Goal: Task Accomplishment & Management: Manage account settings

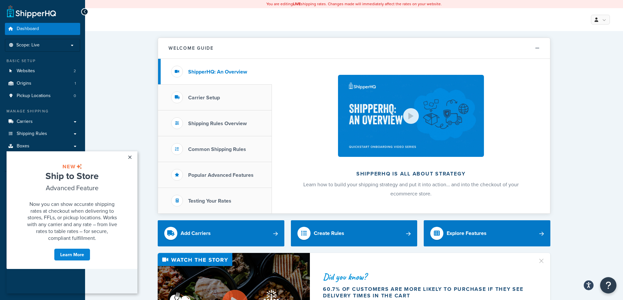
drag, startPoint x: 130, startPoint y: 156, endPoint x: 137, endPoint y: 151, distance: 8.2
click at [130, 156] on link "×" at bounding box center [129, 157] width 11 height 12
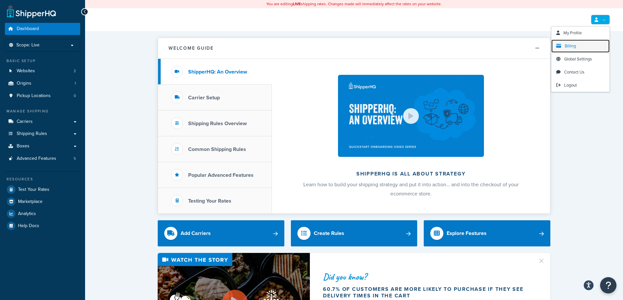
click at [572, 45] on span "Billing" at bounding box center [569, 46] width 11 height 6
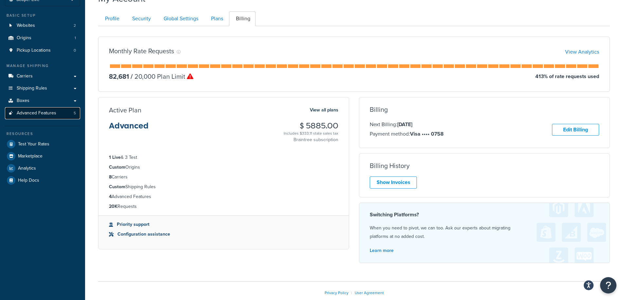
scroll to position [46, 0]
click at [35, 114] on span "Advanced Features" at bounding box center [37, 113] width 40 height 6
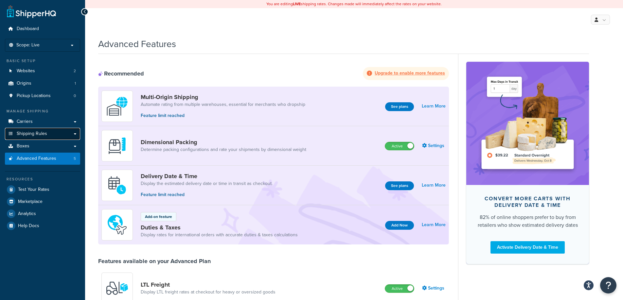
click at [26, 134] on span "Shipping Rules" at bounding box center [32, 134] width 30 height 6
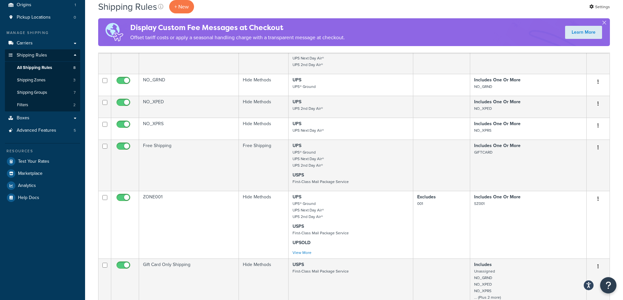
scroll to position [79, 0]
click at [23, 185] on span "Analytics" at bounding box center [27, 185] width 18 height 6
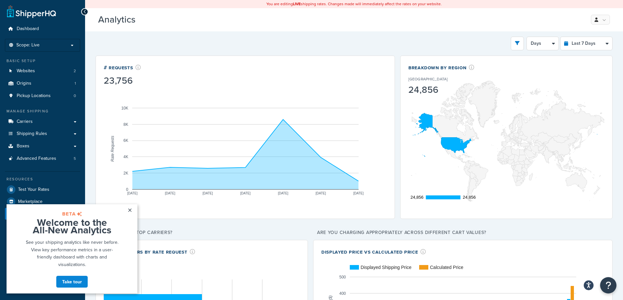
drag, startPoint x: 130, startPoint y: 209, endPoint x: 136, endPoint y: 209, distance: 5.6
click at [130, 209] on link "×" at bounding box center [129, 210] width 11 height 12
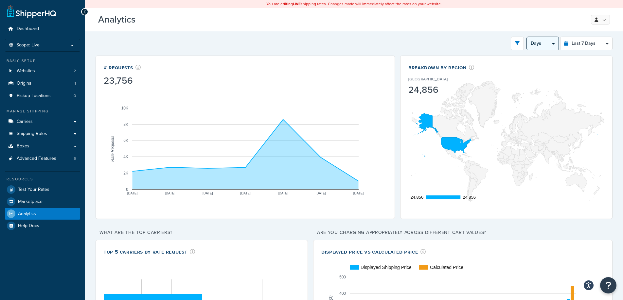
click at [545, 47] on select "Days 12 Hours 6 Hours" at bounding box center [543, 43] width 32 height 13
click at [572, 47] on select "Last 24 Hours Last 7 Days Last 30 Days Last 3 Months Last 6 Months Last 12 Mont…" at bounding box center [586, 43] width 52 height 13
select select "last_30_days"
click at [560, 37] on select "Last 24 Hours Last 7 Days Last 30 Days Last 3 Months Last 6 Months Last 12 Mont…" at bounding box center [586, 43] width 52 height 13
select select "5d"
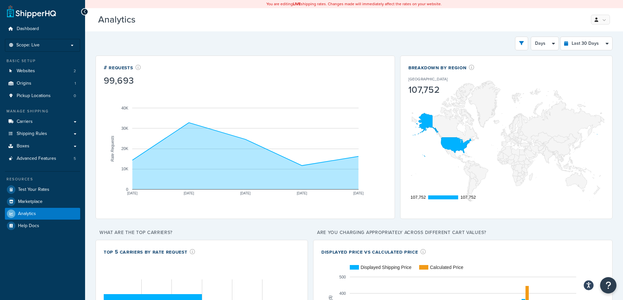
click at [40, 16] on link at bounding box center [31, 11] width 49 height 13
click at [42, 9] on link at bounding box center [31, 11] width 49 height 13
click at [40, 13] on link at bounding box center [31, 11] width 49 height 13
click at [601, 20] on link at bounding box center [600, 20] width 19 height 10
click at [569, 45] on span "Billing" at bounding box center [569, 46] width 11 height 6
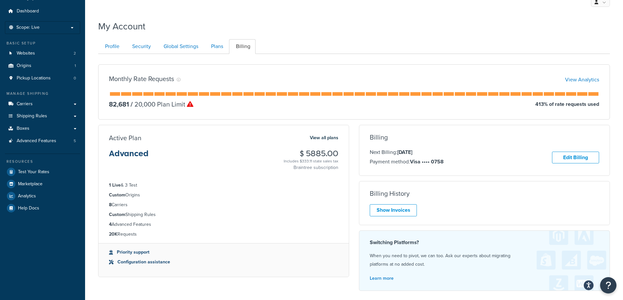
scroll to position [17, 0]
click at [112, 49] on link "Profile" at bounding box center [111, 47] width 26 height 15
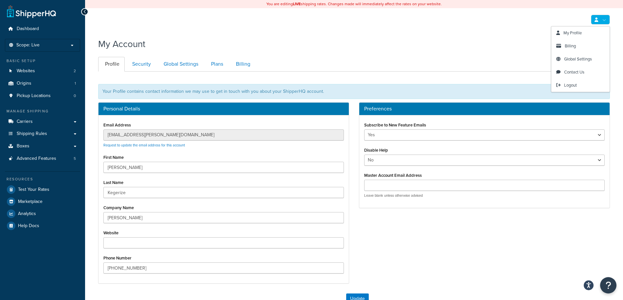
click at [600, 21] on link at bounding box center [600, 20] width 19 height 10
click at [578, 58] on span "Global Settings" at bounding box center [578, 59] width 28 height 6
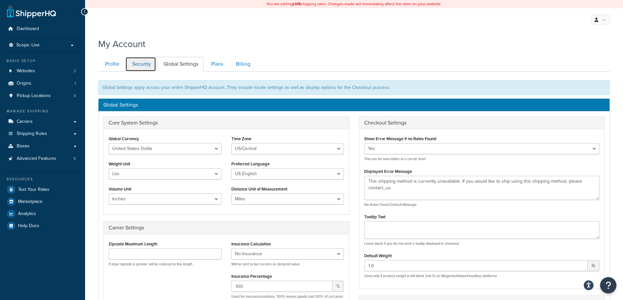
click at [143, 65] on link "Security" at bounding box center [140, 64] width 31 height 15
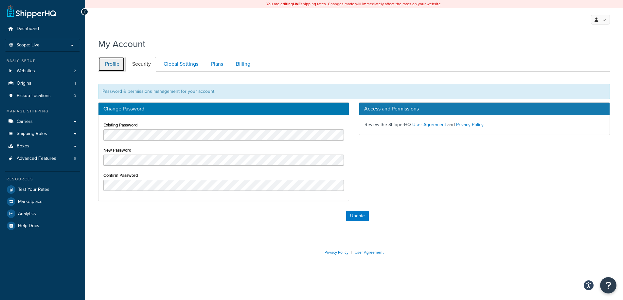
click at [115, 62] on link "Profile" at bounding box center [111, 64] width 26 height 15
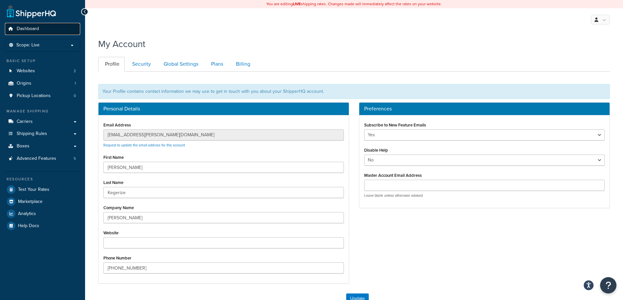
click at [29, 29] on span "Dashboard" at bounding box center [28, 29] width 22 height 6
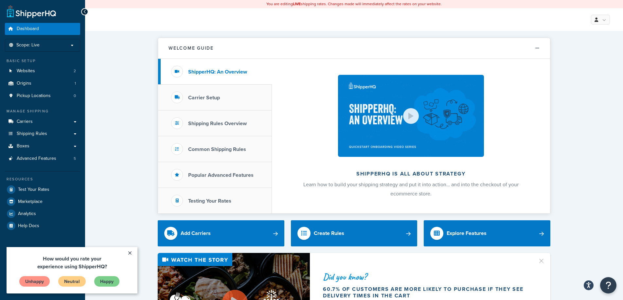
click at [131, 252] on link "×" at bounding box center [129, 253] width 11 height 12
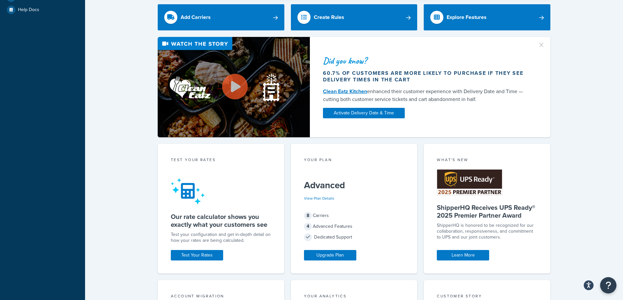
scroll to position [216, 0]
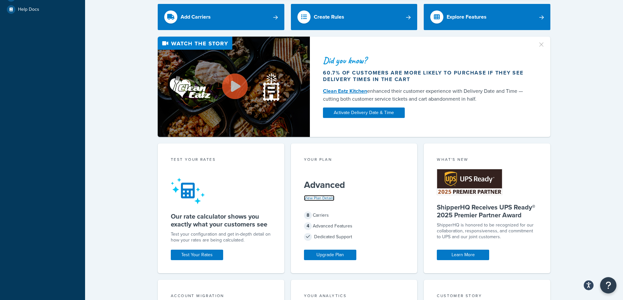
click at [325, 198] on link "View Plan Details" at bounding box center [319, 198] width 30 height 6
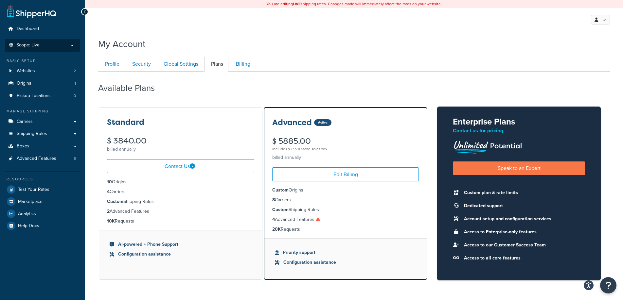
click at [34, 45] on span "Scope: Live" at bounding box center [27, 46] width 23 height 6
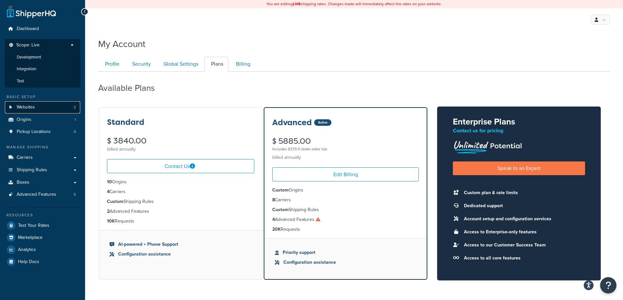
click at [30, 106] on span "Websites" at bounding box center [26, 108] width 18 height 6
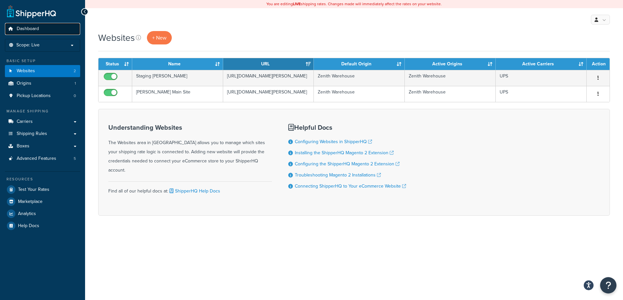
click at [27, 27] on span "Dashboard" at bounding box center [28, 29] width 22 height 6
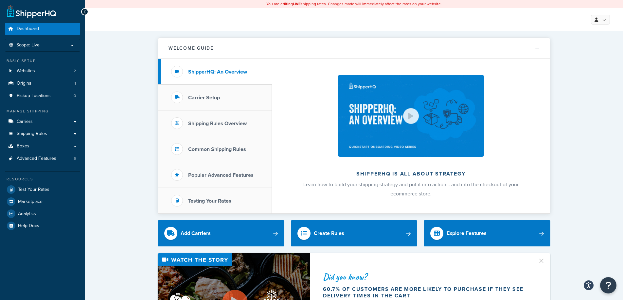
click at [37, 12] on link at bounding box center [31, 11] width 49 height 13
click at [31, 83] on link "Origins 1" at bounding box center [42, 84] width 75 height 12
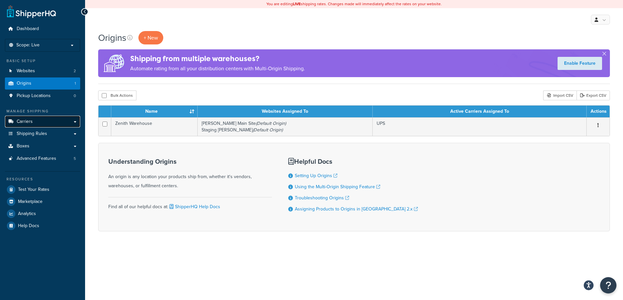
click at [26, 122] on span "Carriers" at bounding box center [25, 122] width 16 height 6
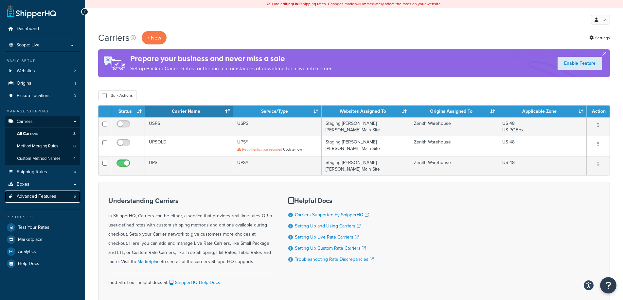
click at [27, 195] on span "Advanced Features" at bounding box center [37, 197] width 40 height 6
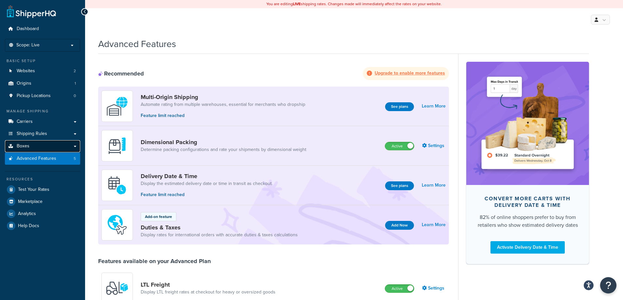
click at [23, 145] on span "Boxes" at bounding box center [23, 147] width 13 height 6
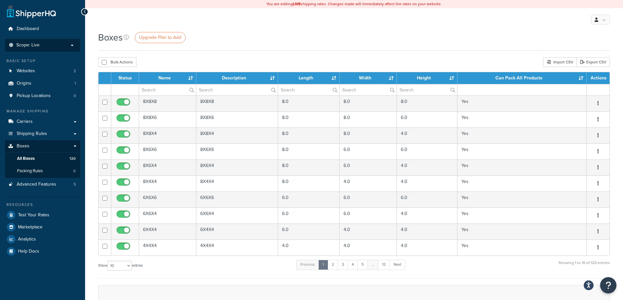
click at [32, 46] on span "Scope: Live" at bounding box center [27, 46] width 23 height 6
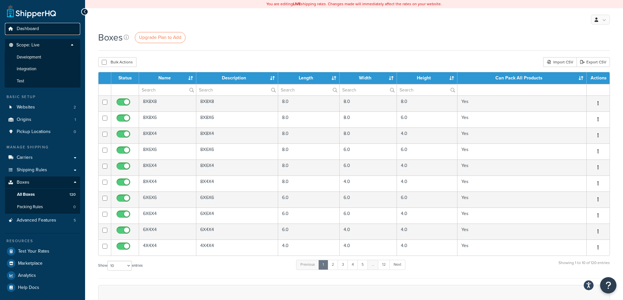
click at [28, 28] on span "Dashboard" at bounding box center [28, 29] width 22 height 6
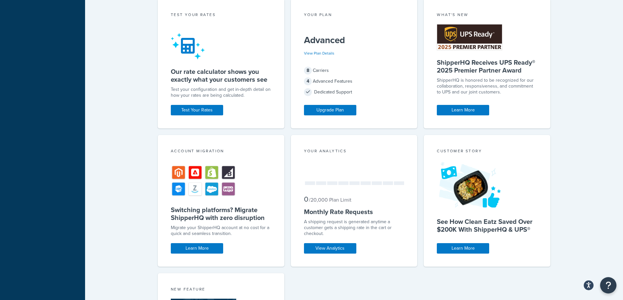
scroll to position [362, 0]
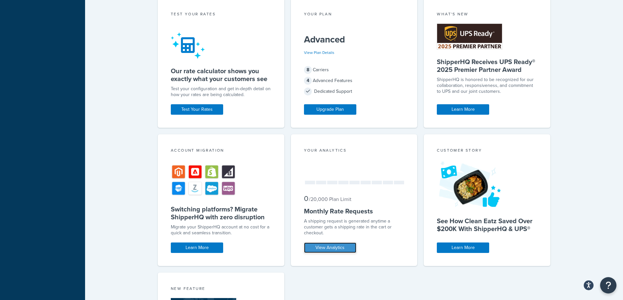
click at [333, 247] on link "View Analytics" at bounding box center [330, 248] width 52 height 10
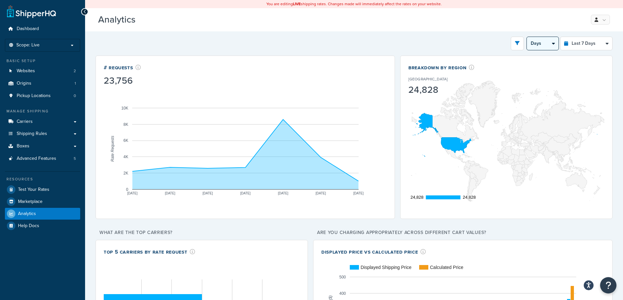
click at [542, 42] on select "Days 12 Hours 6 Hours" at bounding box center [543, 43] width 32 height 13
click at [577, 45] on select "Last 24 Hours Last 7 Days Last 30 Days Last 3 Months Last 6 Months Last 12 Mont…" at bounding box center [586, 43] width 52 height 13
select select "last_3_months"
click at [560, 37] on select "Last 24 Hours Last 7 Days Last 30 Days Last 3 Months Last 6 Months Last 12 Mont…" at bounding box center [586, 43] width 52 height 13
select select "1w"
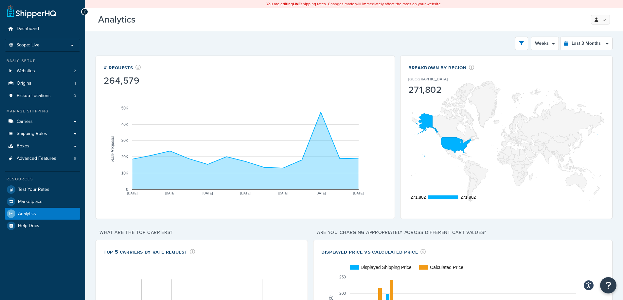
drag, startPoint x: 255, startPoint y: 187, endPoint x: 261, endPoint y: 186, distance: 5.6
click at [261, 186] on icon "A chart." at bounding box center [245, 150] width 226 height 77
click at [580, 44] on select "Last 24 Hours Last 7 Days Last 30 Days Last 3 Months Last 6 Months Last 12 Mont…" at bounding box center [586, 43] width 52 height 13
select select "last_30_days"
click at [560, 37] on select "Last 24 Hours Last 7 Days Last 30 Days Last 3 Months Last 6 Months Last 12 Mont…" at bounding box center [586, 43] width 52 height 13
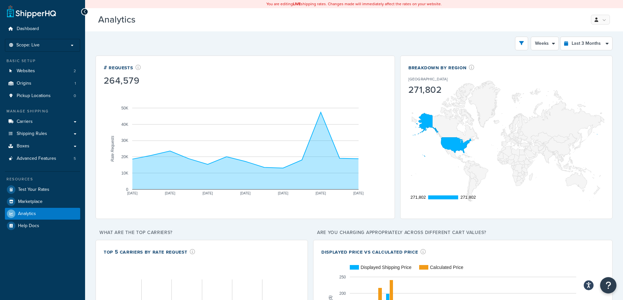
select select "5d"
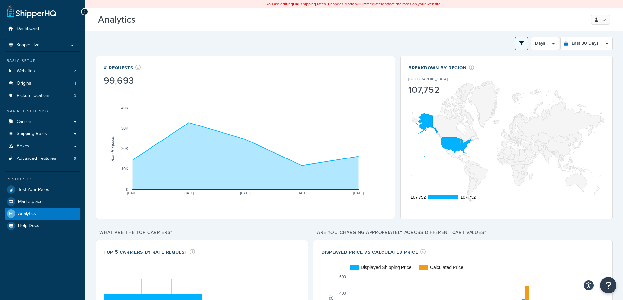
click at [520, 45] on icon "open filter drawer" at bounding box center [521, 43] width 5 height 5
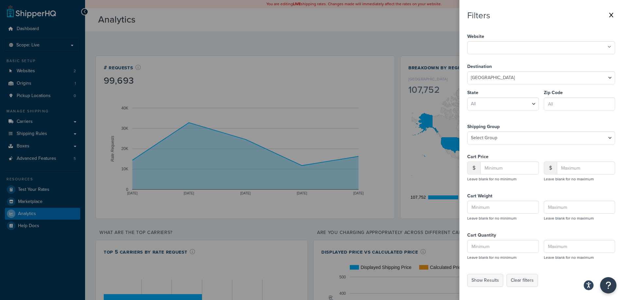
click at [610, 14] on icon at bounding box center [611, 14] width 4 height 5
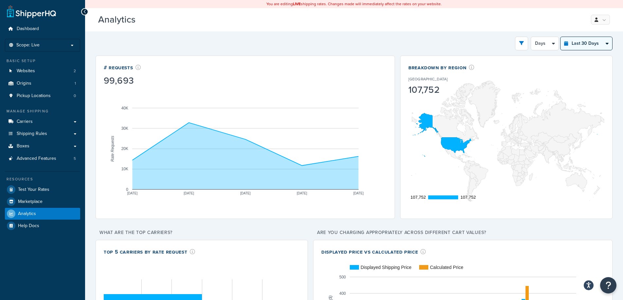
click at [581, 44] on select "Last 24 Hours Last 7 Days Last 30 Days Last 3 Months Last 6 Months Last 12 Mont…" at bounding box center [586, 43] width 52 height 13
click at [451, 144] on icon "A chart." at bounding box center [456, 145] width 30 height 16
click at [576, 46] on select "Last 24 Hours Last 7 Days Last 30 Days Last 3 Months Last 6 Months Last 12 Mont…" at bounding box center [586, 43] width 52 height 13
select select "last_7_days"
click at [560, 37] on select "Last 24 Hours Last 7 Days Last 30 Days Last 3 Months Last 6 Months Last 12 Mont…" at bounding box center [586, 43] width 52 height 13
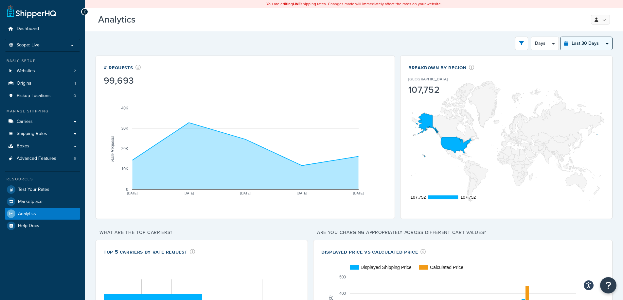
select select "1d"
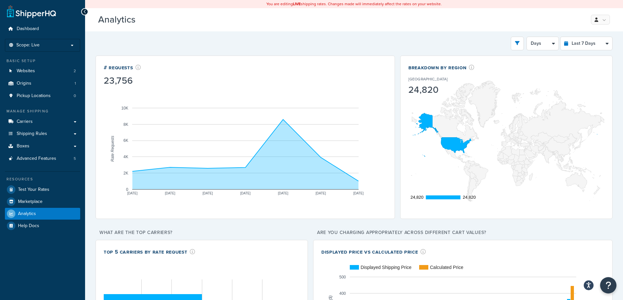
click at [13, 12] on link at bounding box center [31, 11] width 49 height 13
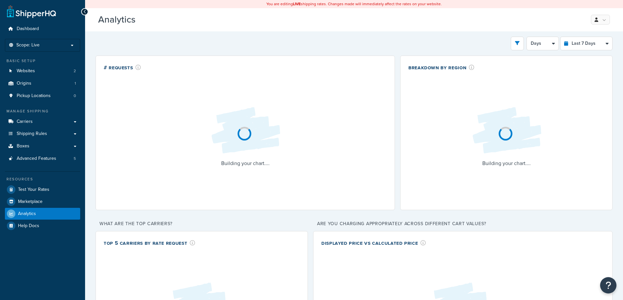
select select "last_7_days"
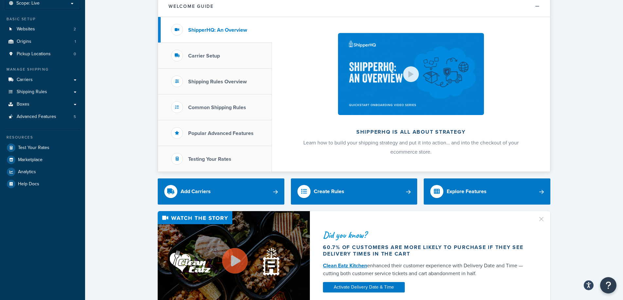
scroll to position [43, 0]
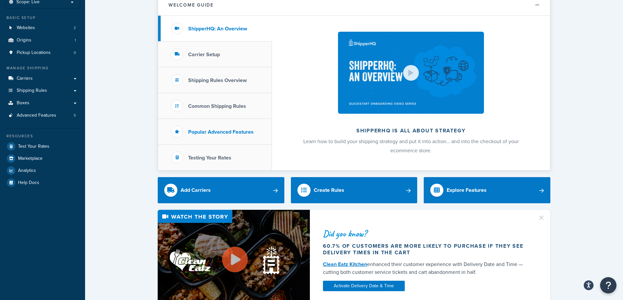
click at [210, 131] on h3 "Popular Advanced Features" at bounding box center [220, 132] width 65 height 6
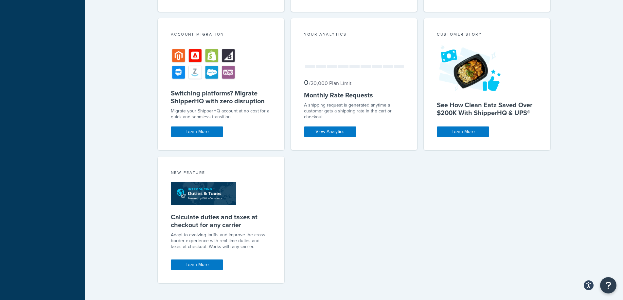
scroll to position [490, 0]
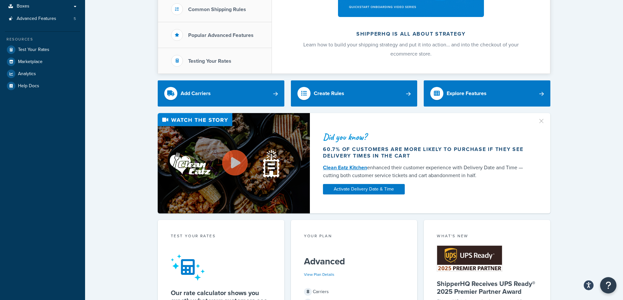
scroll to position [140, 0]
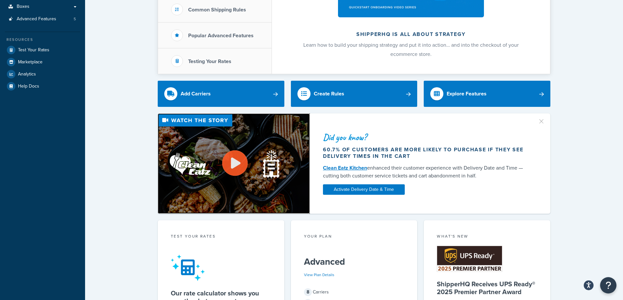
click at [235, 164] on link at bounding box center [234, 164] width 152 height 8
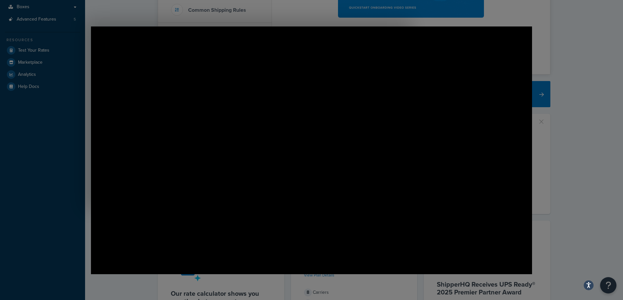
click at [584, 75] on div at bounding box center [311, 255] width 623 height 788
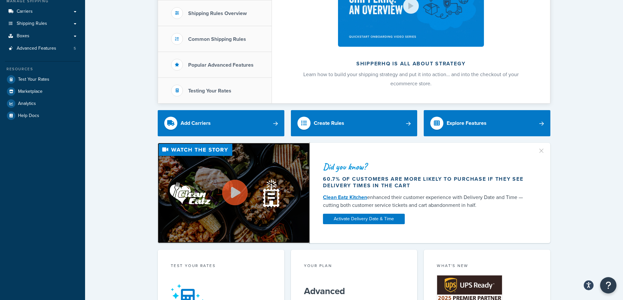
scroll to position [112, 0]
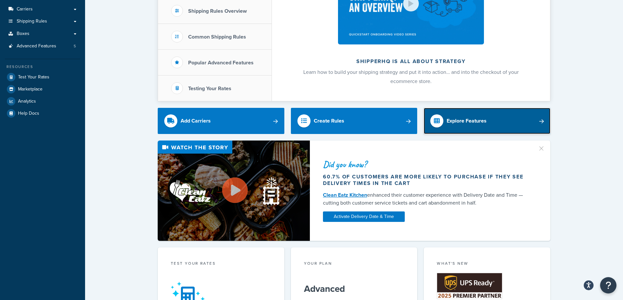
click at [483, 123] on div "Explore Features" at bounding box center [466, 120] width 40 height 9
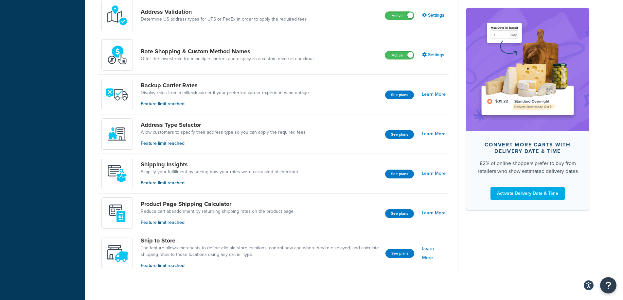
scroll to position [358, 0]
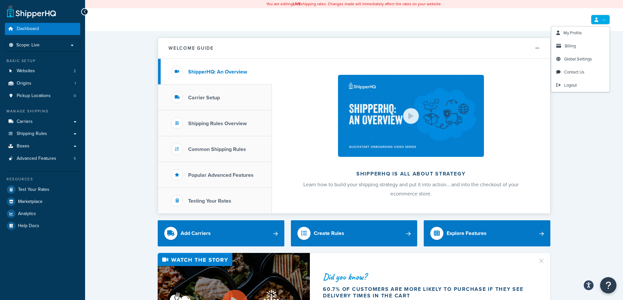
click at [599, 20] on link at bounding box center [600, 20] width 19 height 10
click at [574, 45] on span "Billing" at bounding box center [569, 46] width 11 height 6
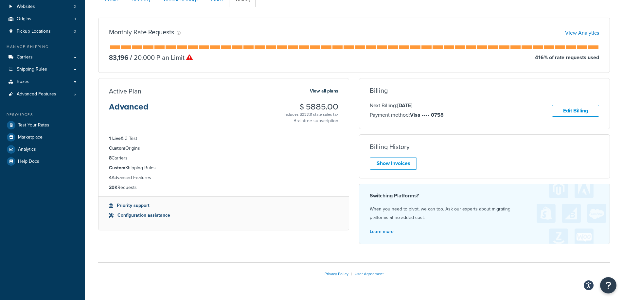
scroll to position [66, 0]
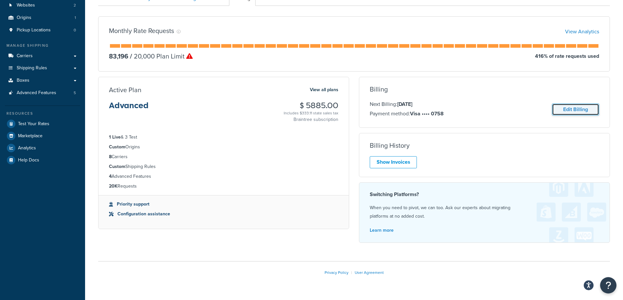
click at [572, 109] on link "Edit Billing" at bounding box center [575, 110] width 47 height 12
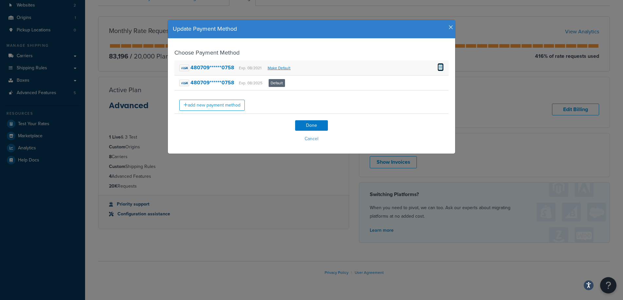
click at [441, 66] on span at bounding box center [440, 66] width 6 height 7
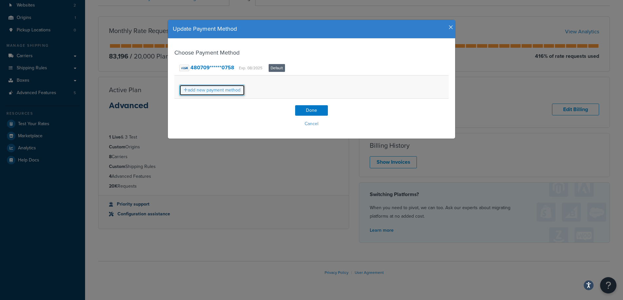
click at [217, 91] on link "add new payment method" at bounding box center [211, 90] width 65 height 11
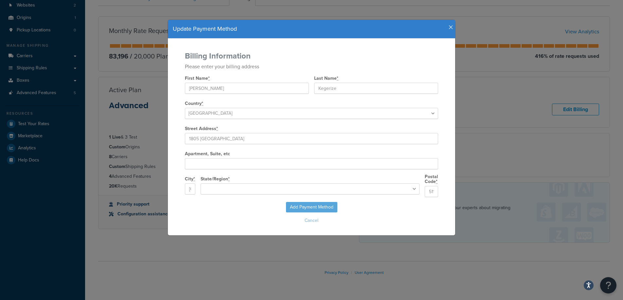
select select "IA"
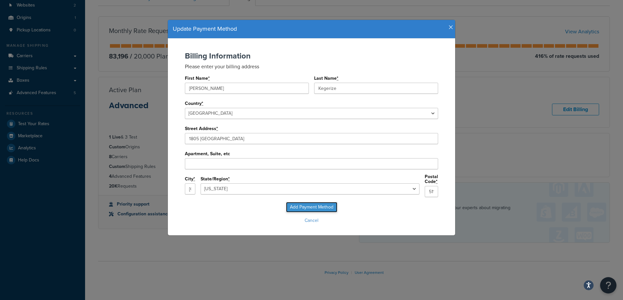
click at [320, 204] on input "Add Payment Method" at bounding box center [311, 207] width 51 height 10
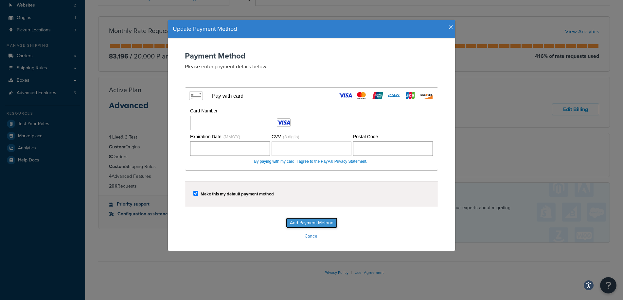
click at [304, 222] on input "Add Payment Method" at bounding box center [311, 223] width 51 height 10
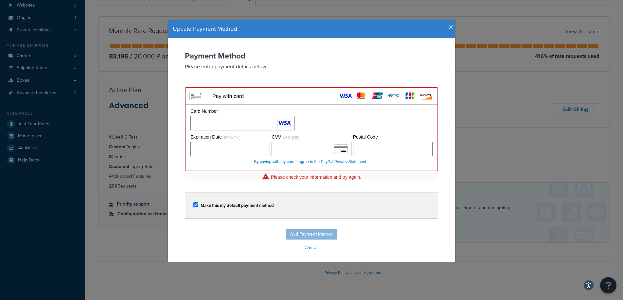
click at [261, 232] on div "Add Payment Method Cancel" at bounding box center [311, 241] width 274 height 24
click at [351, 179] on div "Please check your information and try again." at bounding box center [311, 177] width 253 height 9
click at [312, 234] on div "Add Payment Method Cancel" at bounding box center [311, 241] width 274 height 24
click at [244, 180] on div "Please check your information and try again." at bounding box center [311, 177] width 253 height 9
click at [212, 173] on div "Please check your information and try again." at bounding box center [311, 177] width 253 height 9
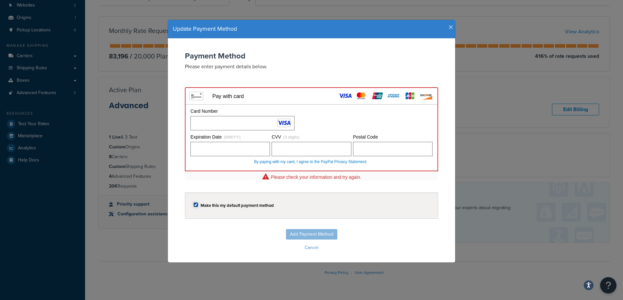
click at [193, 203] on input "checkbox" at bounding box center [195, 204] width 5 height 5
click at [195, 204] on input "checkbox" at bounding box center [195, 204] width 5 height 5
click at [308, 182] on form "Payment Method Please enter payment details below. Visa MasterCard Union Pay Am…" at bounding box center [311, 152] width 274 height 201
click at [223, 233] on div "Add Payment Method Cancel" at bounding box center [311, 241] width 274 height 24
click at [342, 190] on form "Payment Method Please enter payment details below. Visa MasterCard Union Pay Am…" at bounding box center [311, 152] width 274 height 201
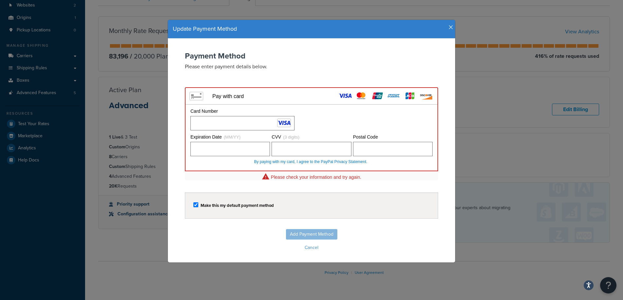
click at [307, 181] on div "Please check your information and try again." at bounding box center [311, 177] width 253 height 9
drag, startPoint x: 234, startPoint y: 224, endPoint x: 240, endPoint y: 225, distance: 6.7
click at [234, 224] on form "Payment Method Please enter payment details below. Visa MasterCard Union Pay Am…" at bounding box center [311, 152] width 274 height 201
click at [207, 206] on label "Make this my default payment method" at bounding box center [236, 205] width 73 height 5
click at [198, 206] on input "checkbox" at bounding box center [195, 204] width 5 height 5
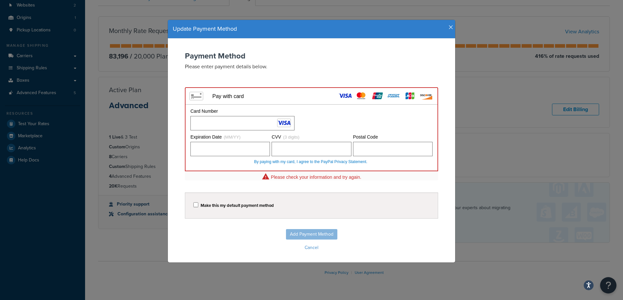
click at [208, 205] on label "Make this my default payment method" at bounding box center [236, 205] width 73 height 5
click at [198, 205] on input "checkbox" at bounding box center [195, 204] width 5 height 5
checkbox input "true"
click at [300, 234] on div "Add Payment Method Cancel" at bounding box center [311, 241] width 274 height 24
click at [311, 247] on button "Cancel" at bounding box center [311, 248] width 274 height 10
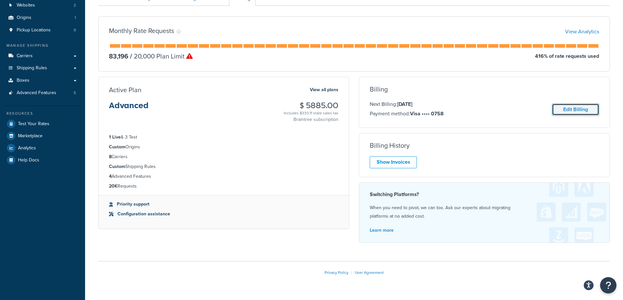
click at [582, 109] on link "Edit Billing" at bounding box center [575, 110] width 47 height 12
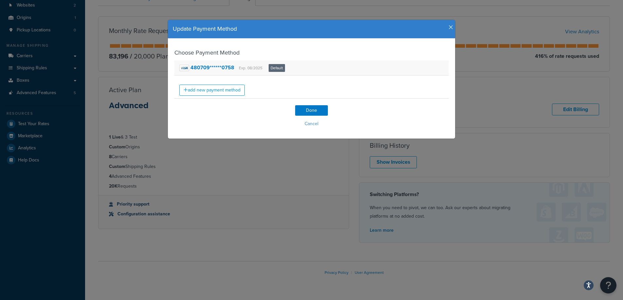
click at [326, 68] on div "480709******0758 Exp. 08/2025 Default" at bounding box center [311, 68] width 274 height 15
click at [222, 90] on link "add new payment method" at bounding box center [211, 90] width 65 height 11
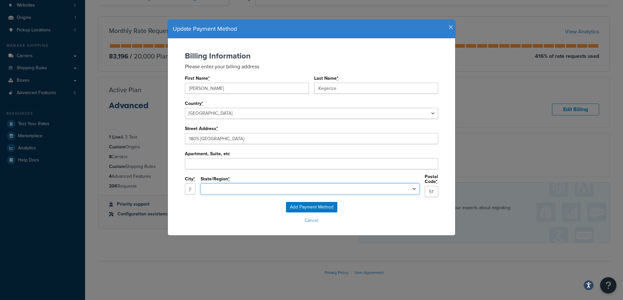
click at [278, 187] on select "[US_STATE] [US_STATE] [US_STATE] [US_STATE] [US_STATE] [US_STATE] [US_STATE] [U…" at bounding box center [309, 188] width 219 height 11
select select "IA"
click at [254, 183] on select "[US_STATE] [US_STATE] [US_STATE] [US_STATE] [US_STATE] [US_STATE] [US_STATE] [U…" at bounding box center [309, 188] width 219 height 11
click at [312, 204] on input "Add Payment Method" at bounding box center [311, 207] width 51 height 10
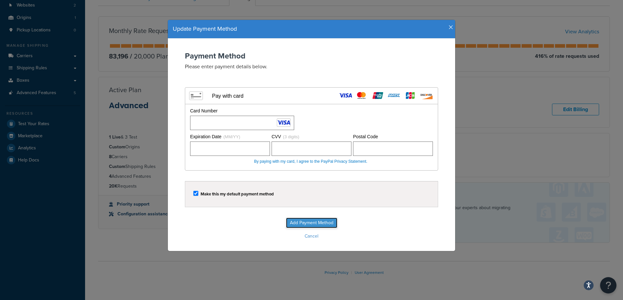
click at [315, 220] on input "Add Payment Method" at bounding box center [311, 223] width 51 height 10
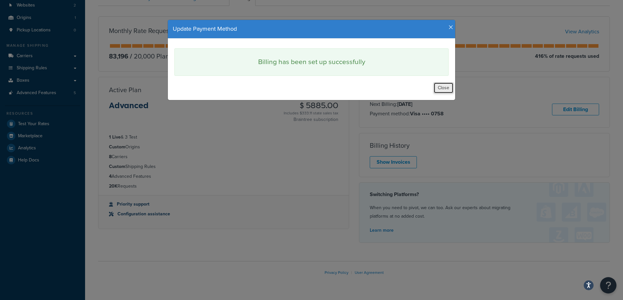
click at [443, 88] on button "Close" at bounding box center [443, 87] width 20 height 11
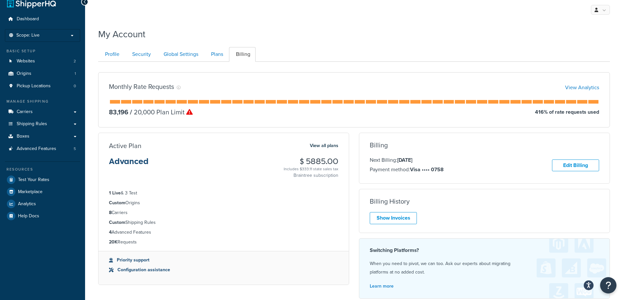
scroll to position [8, 0]
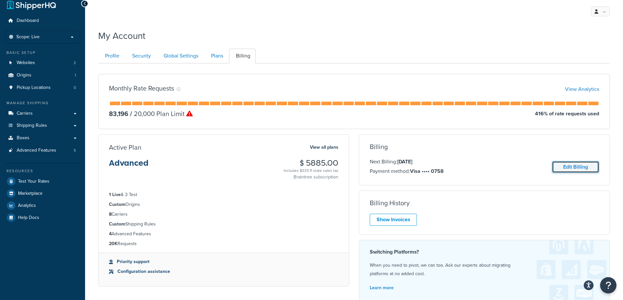
click at [563, 164] on link "Edit Billing" at bounding box center [575, 167] width 47 height 12
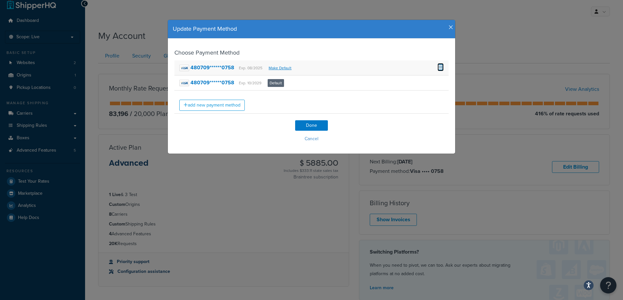
click at [440, 67] on span at bounding box center [440, 66] width 6 height 7
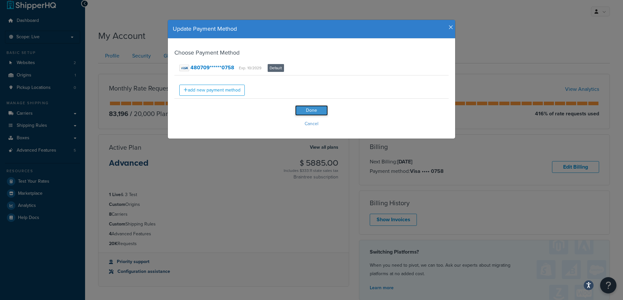
click at [312, 111] on input "Done" at bounding box center [311, 110] width 33 height 10
